Goal: Task Accomplishment & Management: Manage account settings

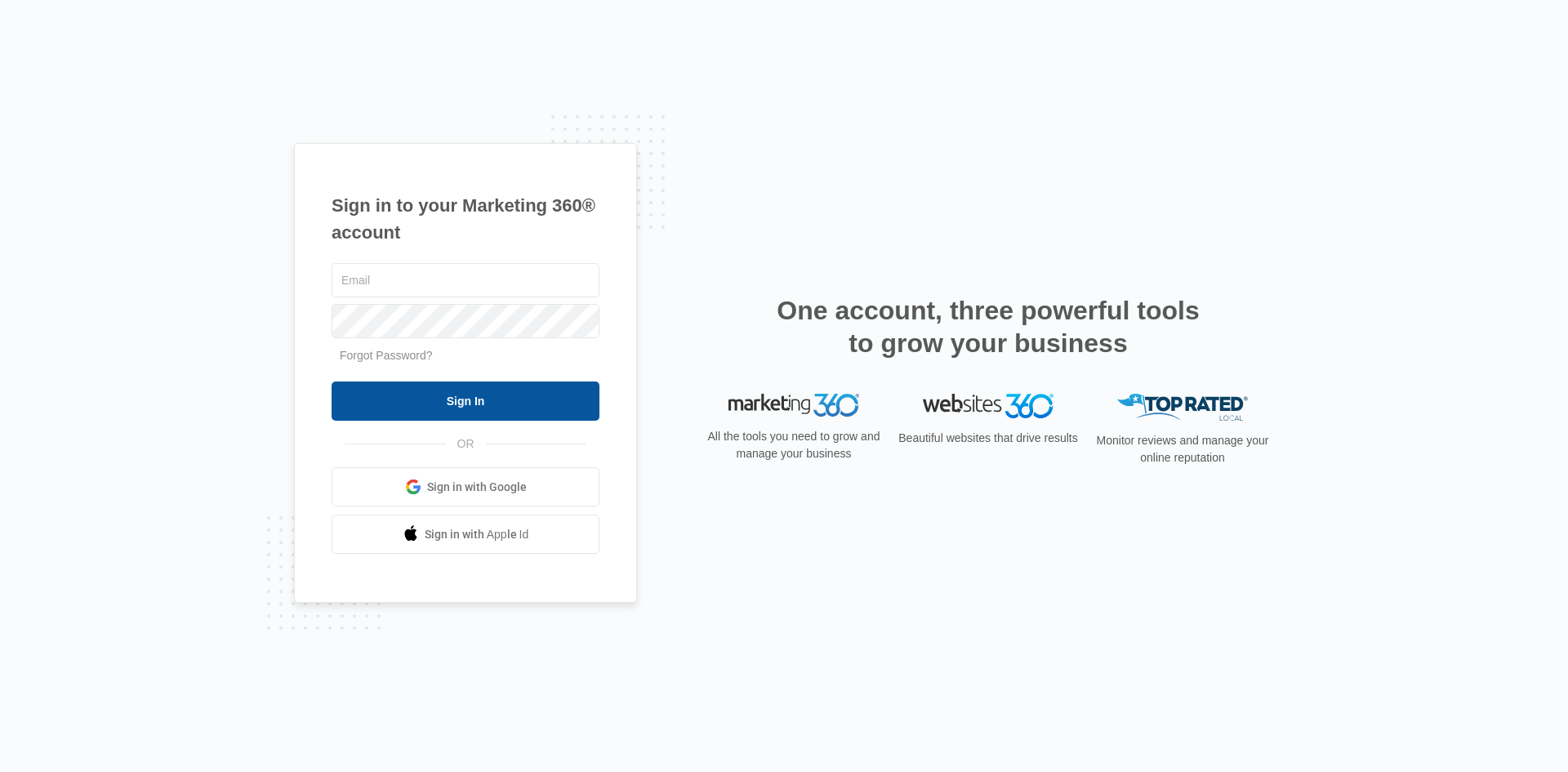
type input "[EMAIL_ADDRESS][DOMAIN_NAME]"
click at [511, 412] on input "Sign In" at bounding box center [465, 400] width 268 height 39
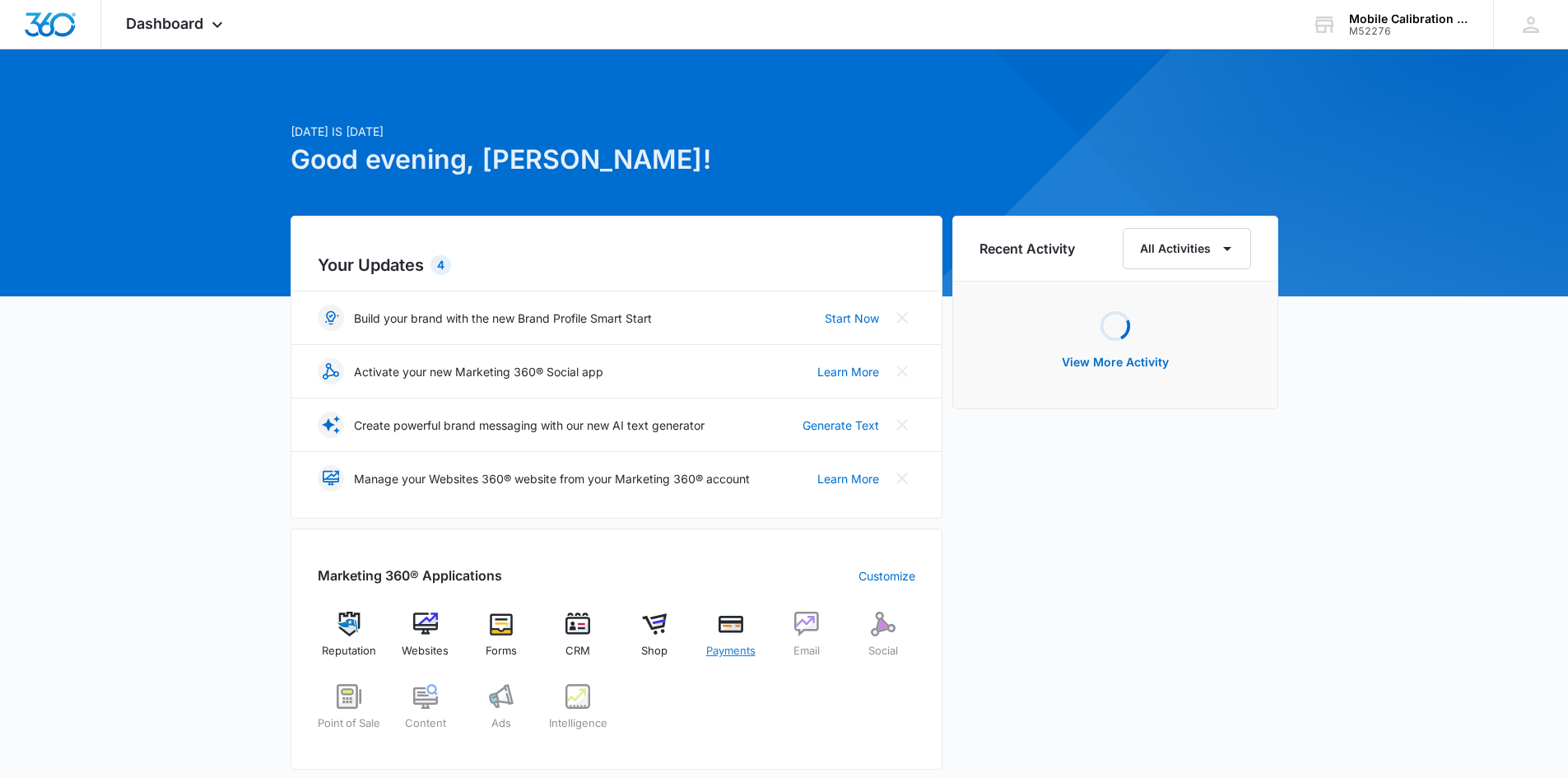
click at [738, 626] on img at bounding box center [730, 623] width 25 height 25
